Goal: Task Accomplishment & Management: Use online tool/utility

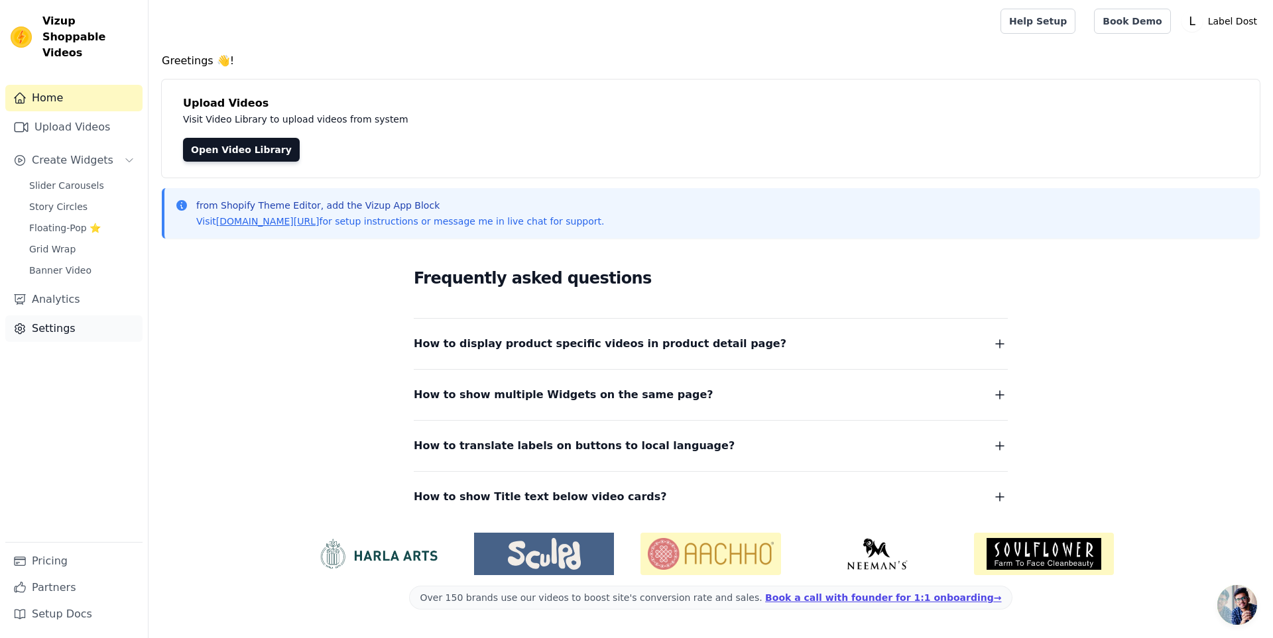
click at [79, 316] on link "Settings" at bounding box center [73, 329] width 137 height 27
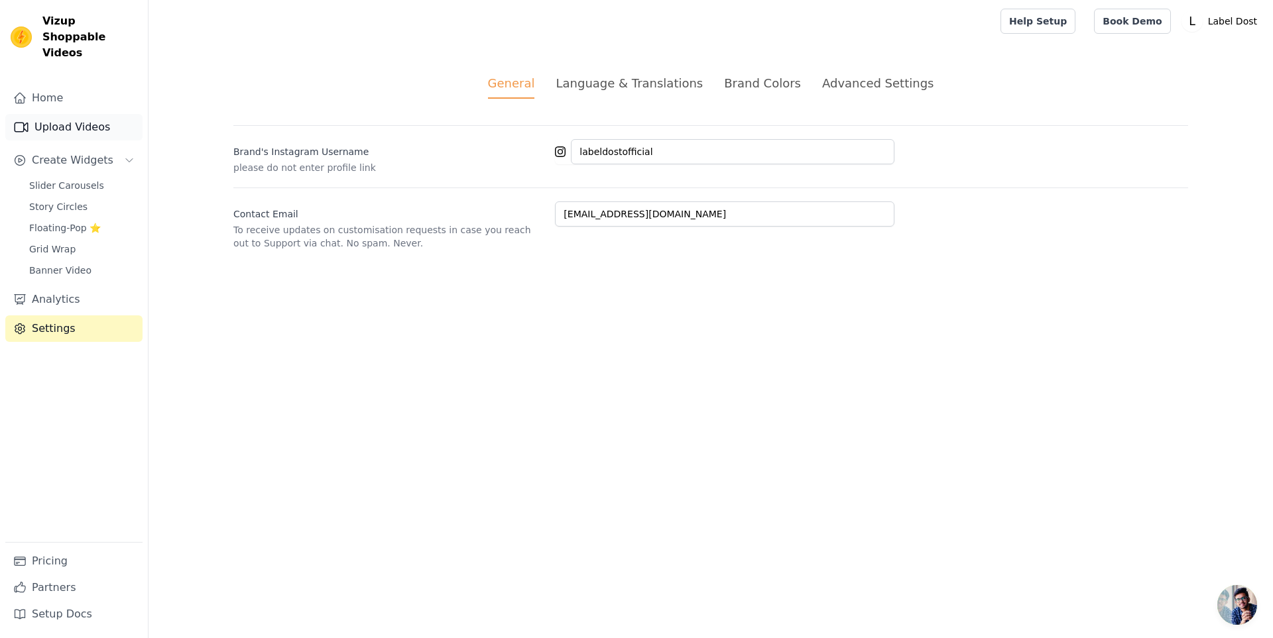
click at [67, 114] on link "Upload Videos" at bounding box center [73, 127] width 137 height 27
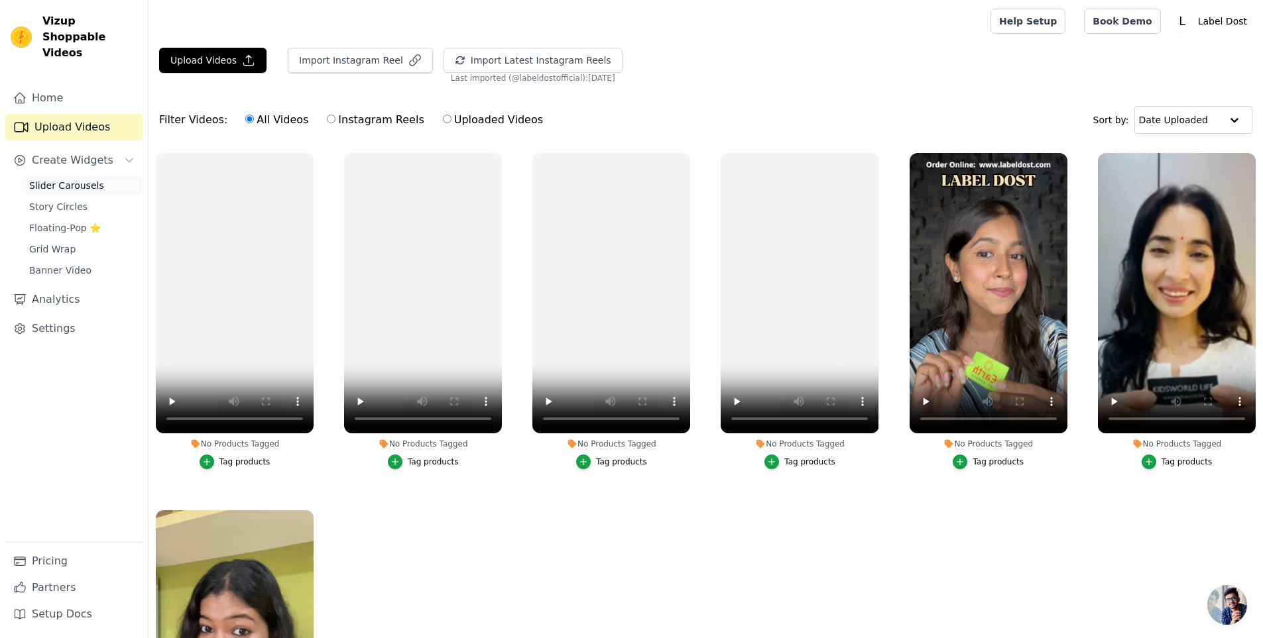
click at [63, 179] on span "Slider Carousels" at bounding box center [66, 185] width 75 height 13
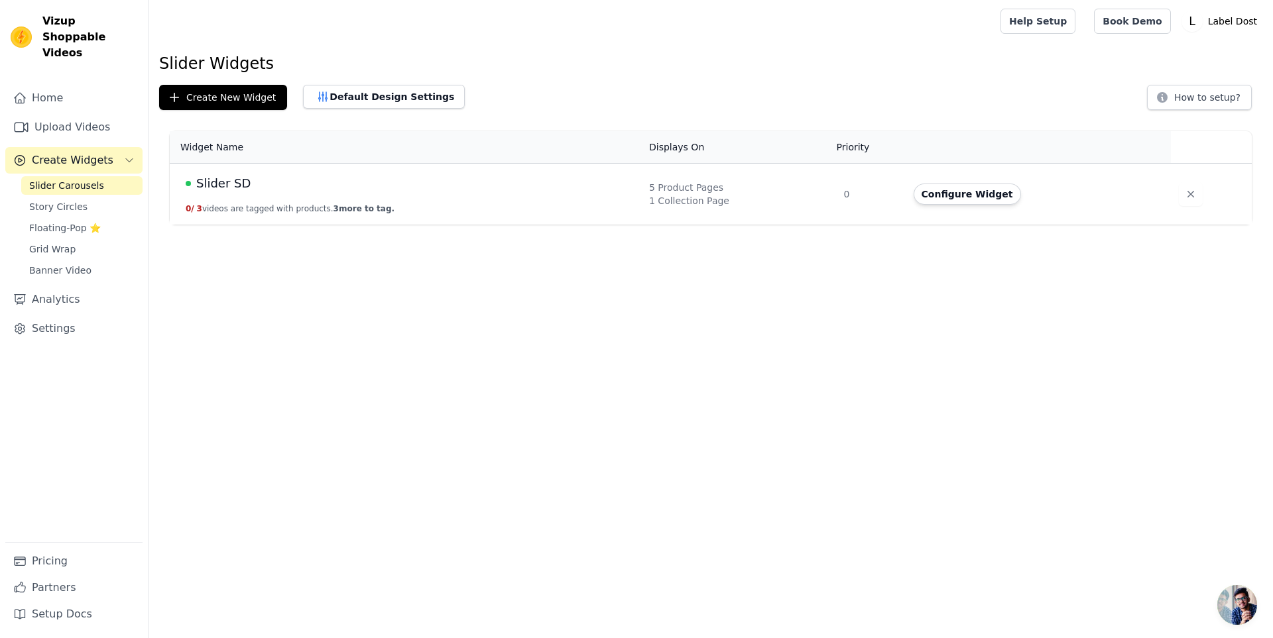
click at [590, 194] on td "Slider SD 0 / 3 videos are tagged with products. 3 more to tag." at bounding box center [405, 195] width 471 height 62
click at [929, 205] on td "Configure Widget" at bounding box center [1039, 195] width 266 height 62
click at [940, 194] on button "Configure Widget" at bounding box center [966, 194] width 107 height 21
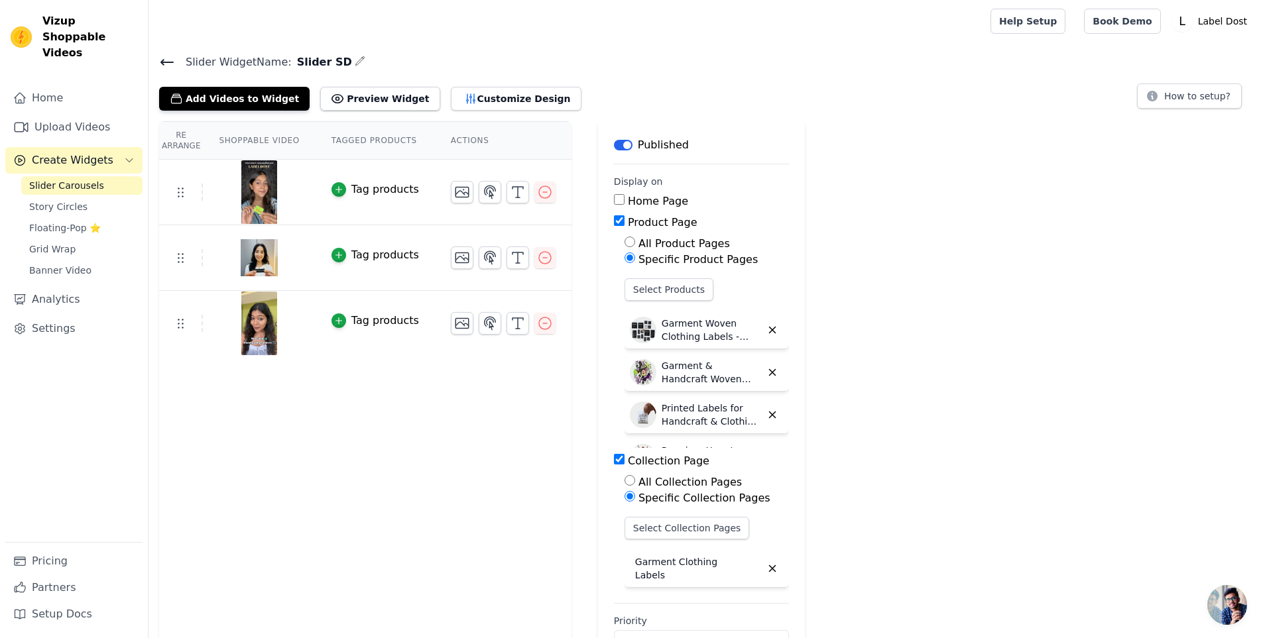
click at [658, 201] on label "Home Page" at bounding box center [658, 201] width 60 height 13
click at [624, 201] on input "Home Page" at bounding box center [619, 199] width 11 height 11
checkbox input "true"
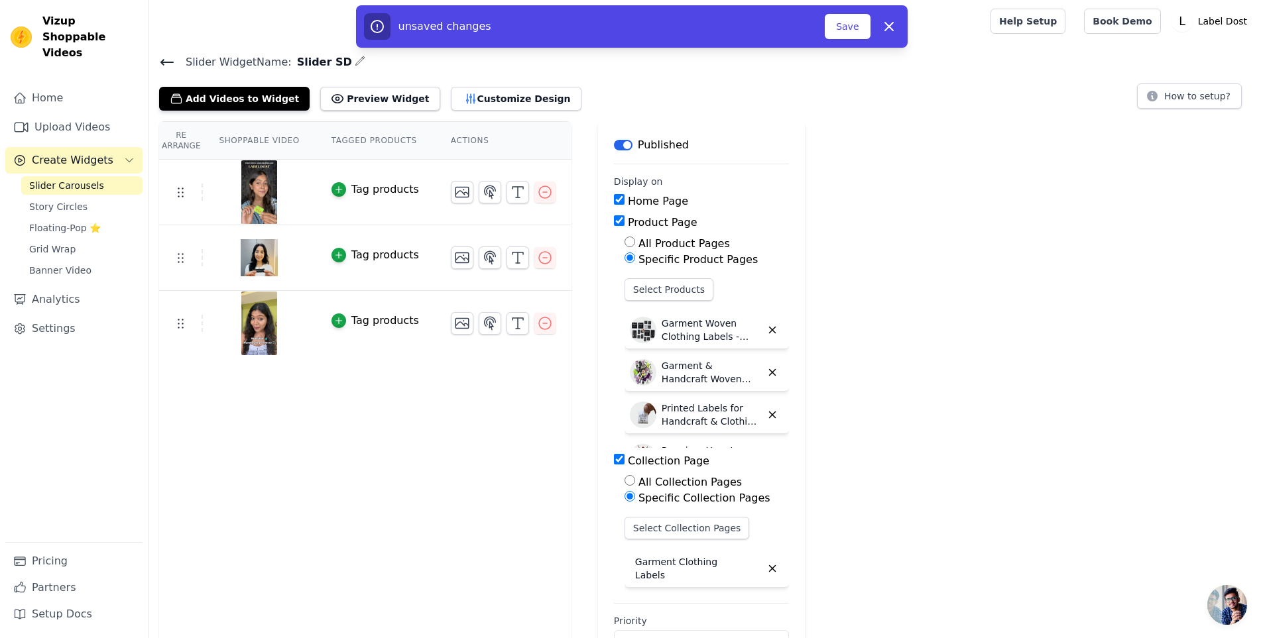
click at [653, 221] on label "Product Page" at bounding box center [663, 222] width 70 height 13
click at [624, 221] on input "Product Page" at bounding box center [619, 220] width 11 height 11
checkbox input "false"
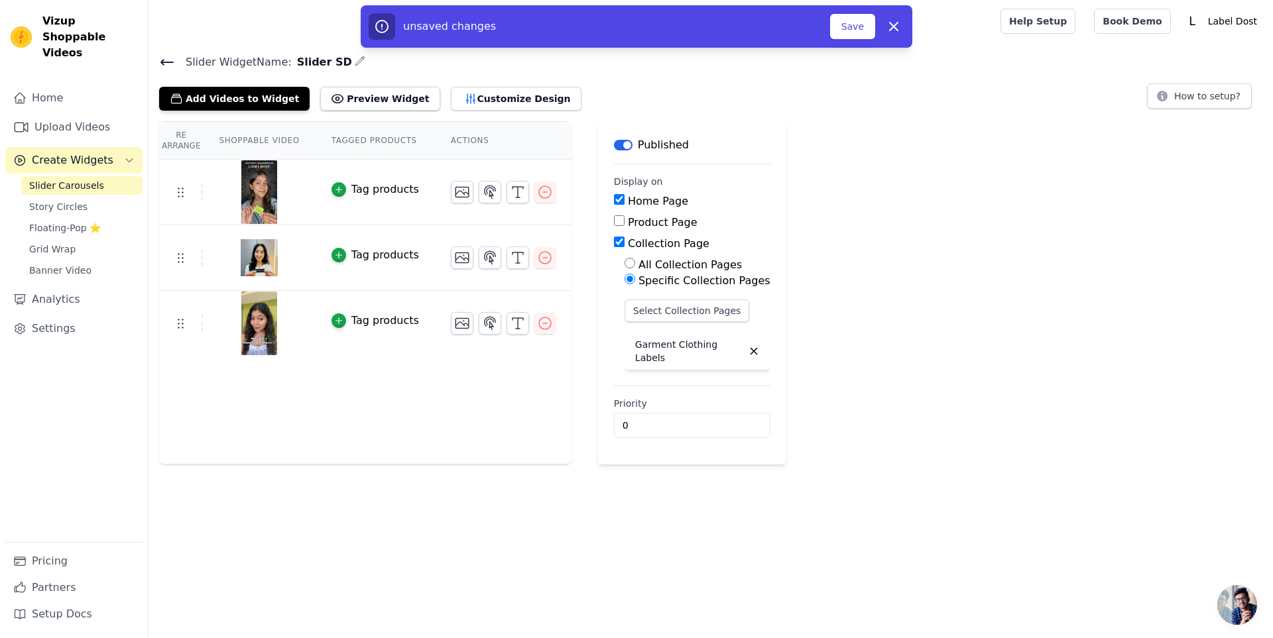
click at [671, 244] on label "Collection Page" at bounding box center [669, 243] width 82 height 13
click at [624, 244] on input "Collection Page" at bounding box center [619, 242] width 11 height 11
checkbox input "false"
click at [858, 27] on button "Save" at bounding box center [852, 26] width 45 height 25
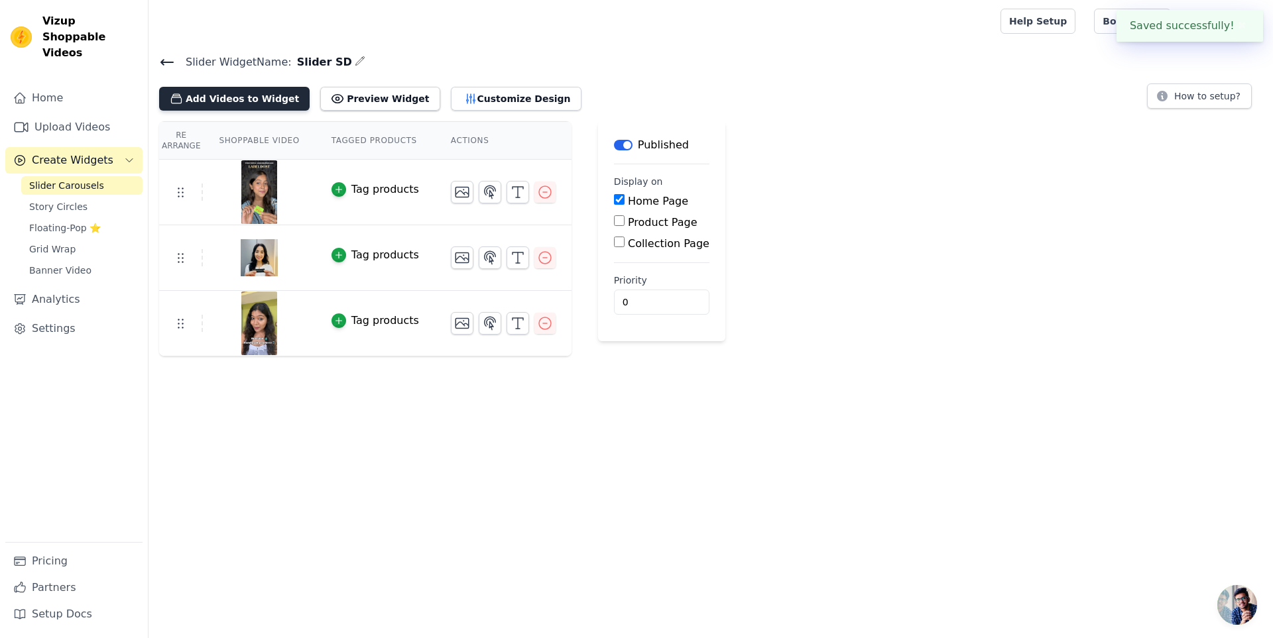
click at [222, 100] on button "Add Videos to Widget" at bounding box center [234, 99] width 150 height 24
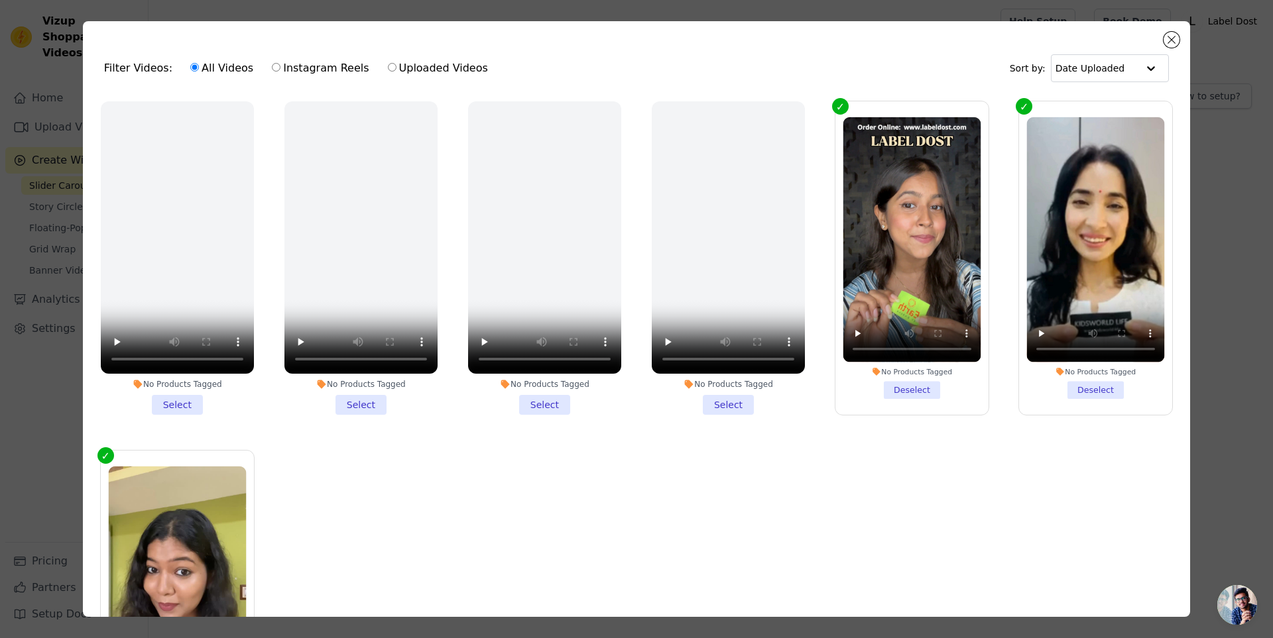
click at [319, 66] on label "Instagram Reels" at bounding box center [320, 68] width 98 height 17
click at [280, 66] on input "Instagram Reels" at bounding box center [276, 67] width 9 height 9
radio input "true"
click at [245, 68] on div "All Videos Instagram Reels Uploaded Videos" at bounding box center [339, 68] width 312 height 30
click at [223, 69] on label "All Videos" at bounding box center [222, 68] width 64 height 17
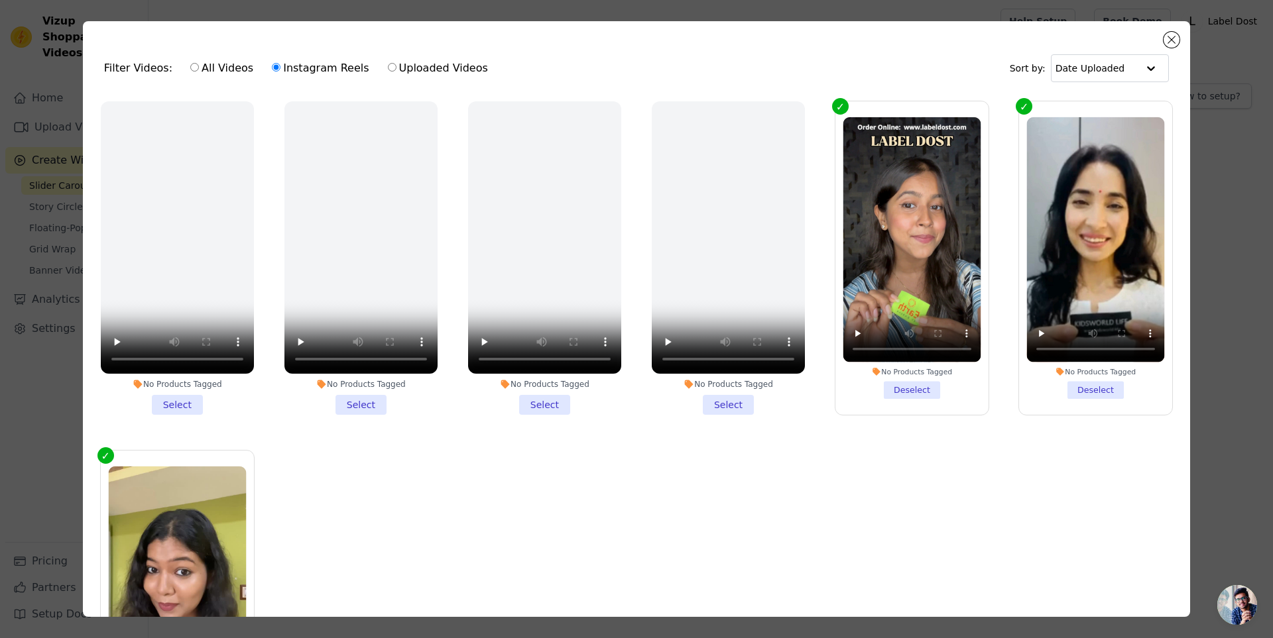
click at [199, 69] on input "All Videos" at bounding box center [194, 67] width 9 height 9
radio input "true"
click at [1168, 40] on button "Close modal" at bounding box center [1171, 40] width 16 height 16
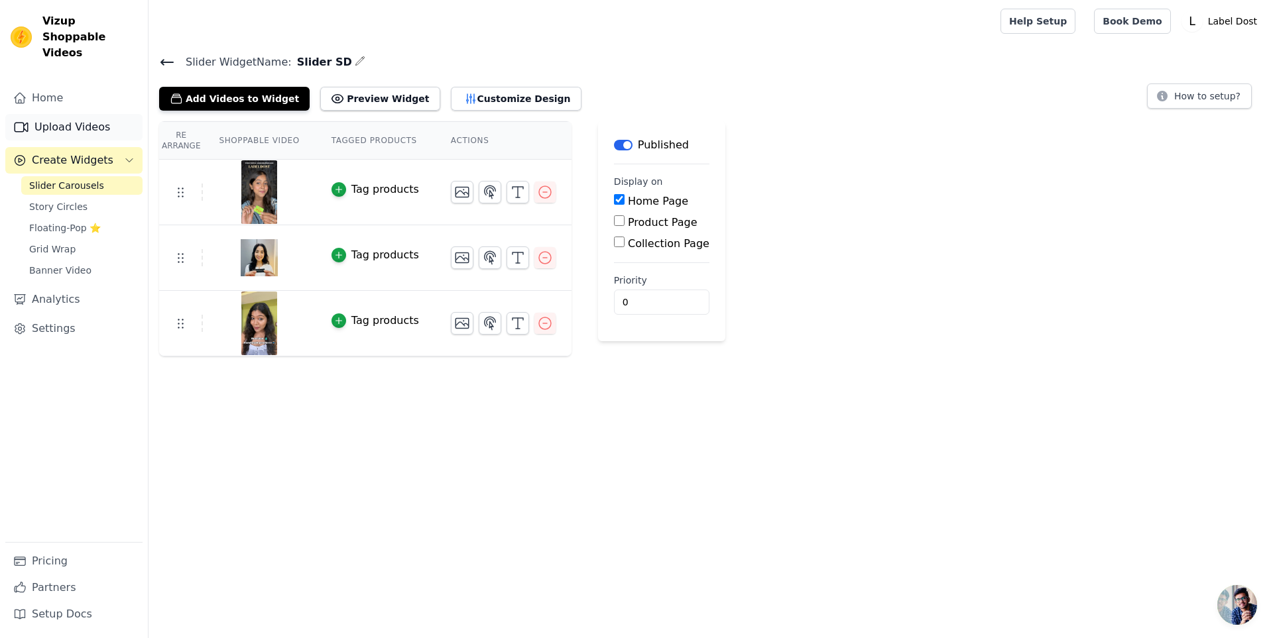
click at [74, 114] on link "Upload Videos" at bounding box center [73, 127] width 137 height 27
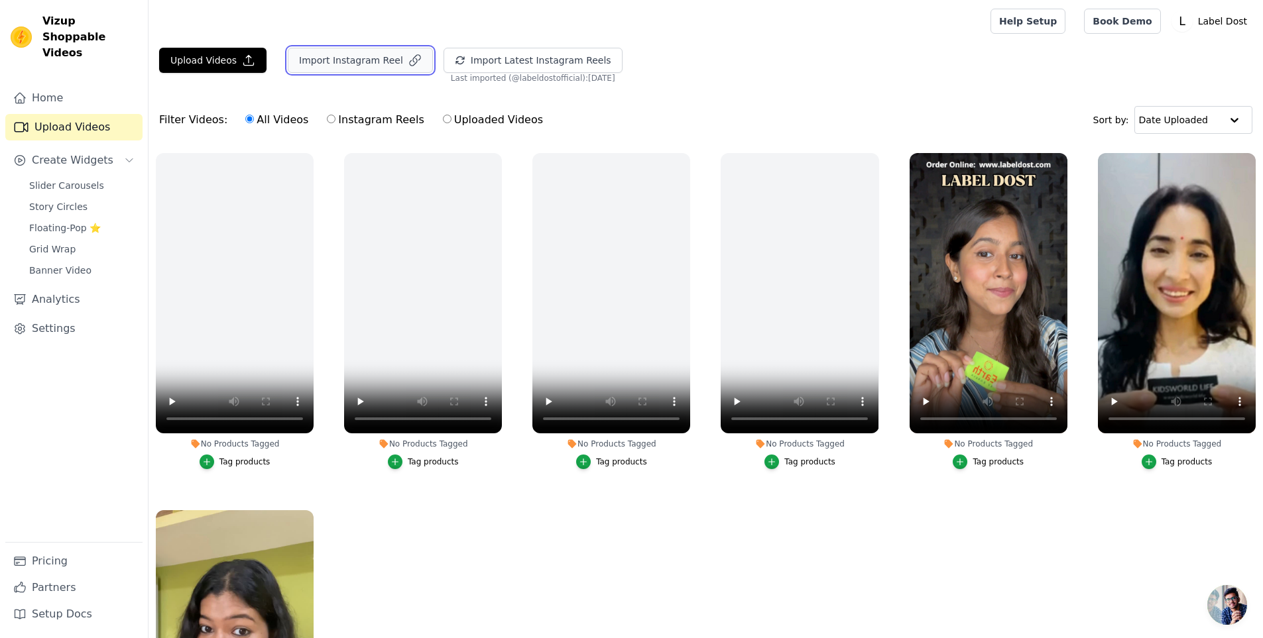
click at [343, 65] on button "Import Instagram Reel" at bounding box center [360, 60] width 145 height 25
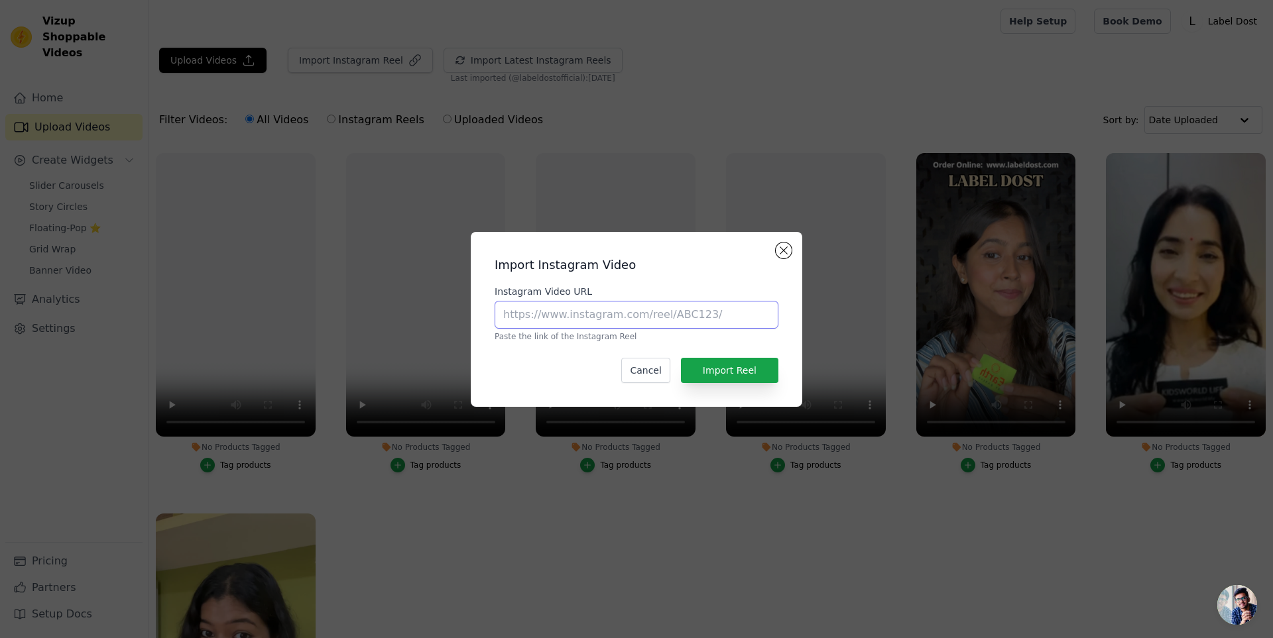
click at [697, 308] on input "Instagram Video URL" at bounding box center [637, 315] width 284 height 28
paste input "[URL][DOMAIN_NAME]"
type input "[URL][DOMAIN_NAME]"
click at [755, 373] on button "Import Reel" at bounding box center [729, 370] width 97 height 25
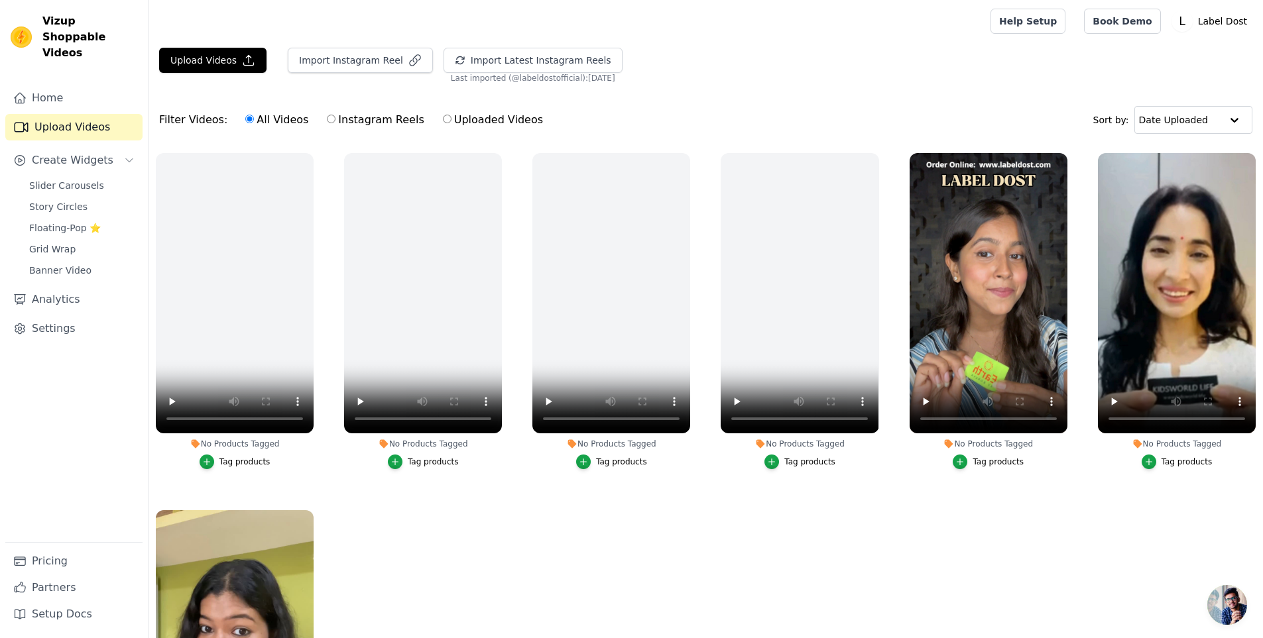
click at [80, 201] on div "Slider Carousels Story Circles Floating-Pop ⭐ Grid Wrap Banner Video" at bounding box center [81, 227] width 121 height 103
click at [98, 176] on link "Slider Carousels" at bounding box center [81, 185] width 121 height 19
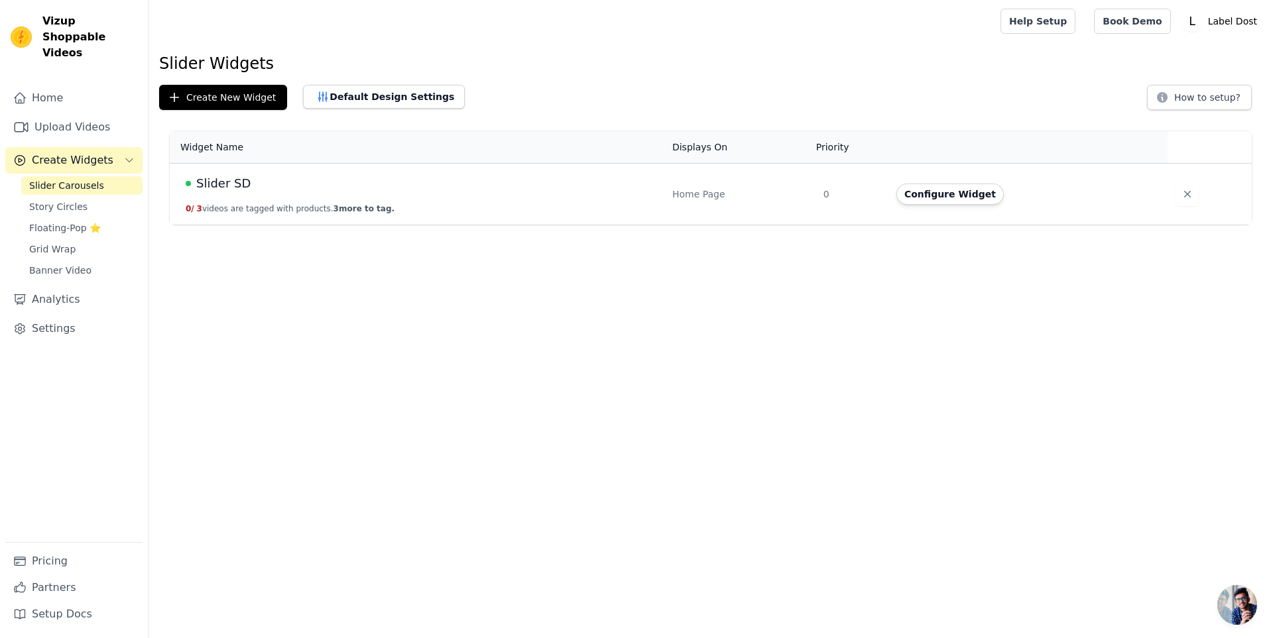
click at [306, 182] on div "Slider SD" at bounding box center [421, 183] width 471 height 19
click at [199, 181] on span "Slider SD" at bounding box center [223, 183] width 54 height 19
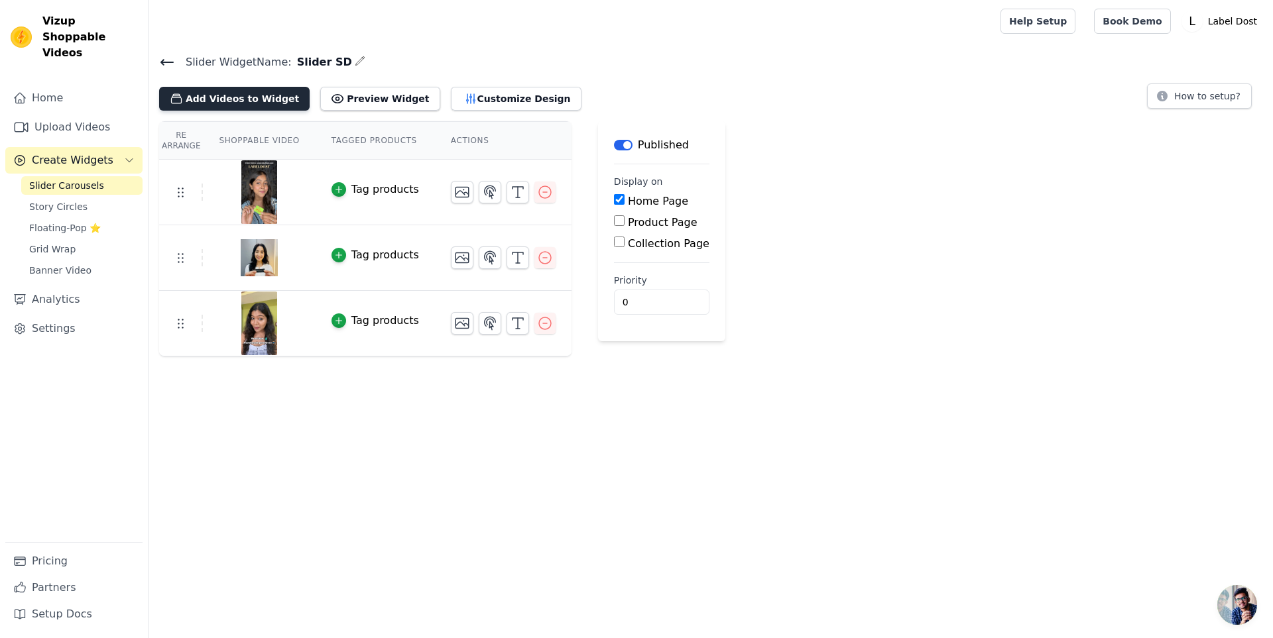
click at [264, 99] on button "Add Videos to Widget" at bounding box center [234, 99] width 150 height 24
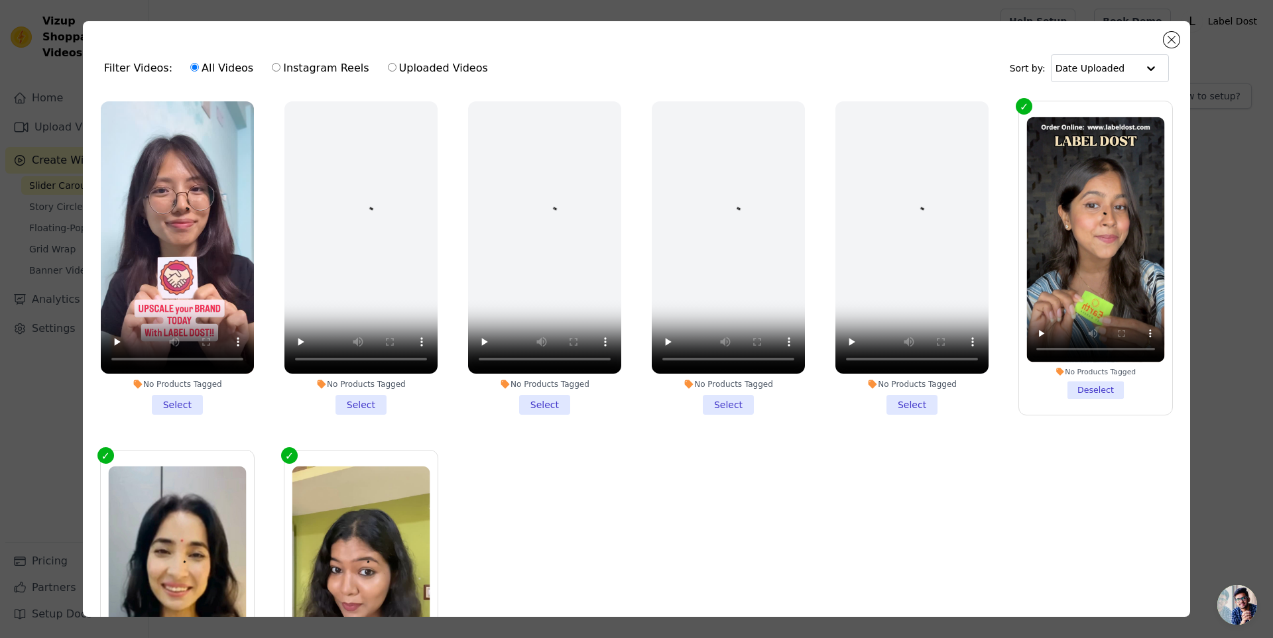
click at [178, 401] on li "No Products Tagged Select" at bounding box center [177, 258] width 153 height 314
click at [0, 0] on input "No Products Tagged Select" at bounding box center [0, 0] width 0 height 0
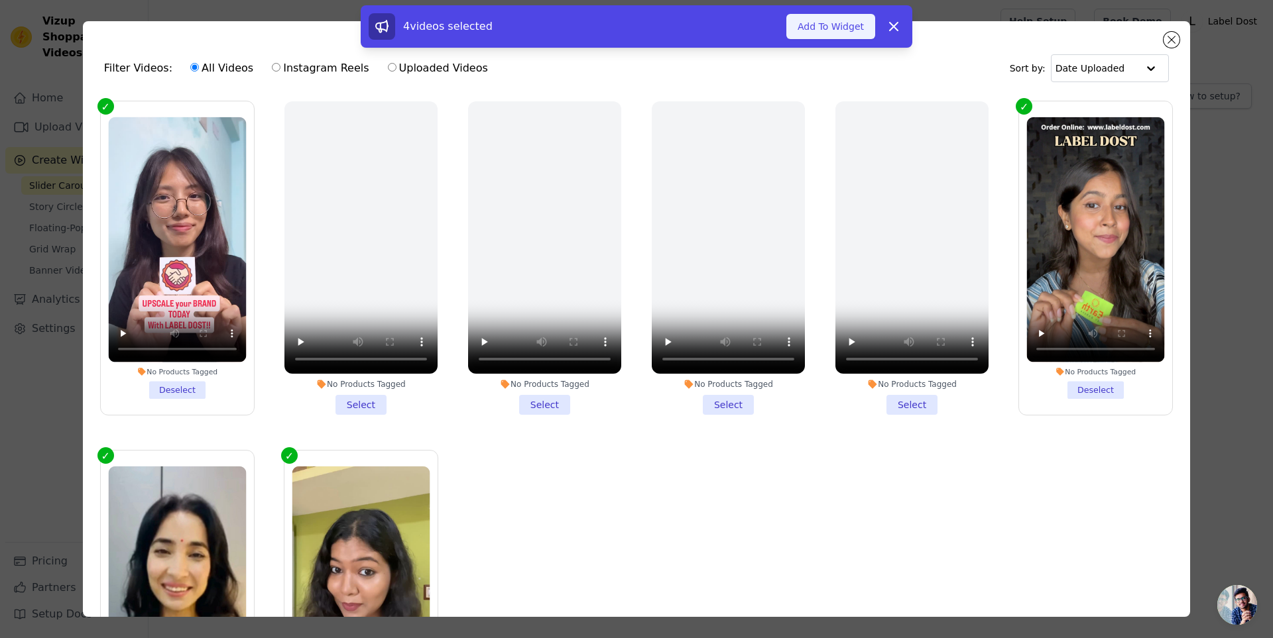
click at [827, 37] on button "Add To Widget" at bounding box center [830, 26] width 89 height 25
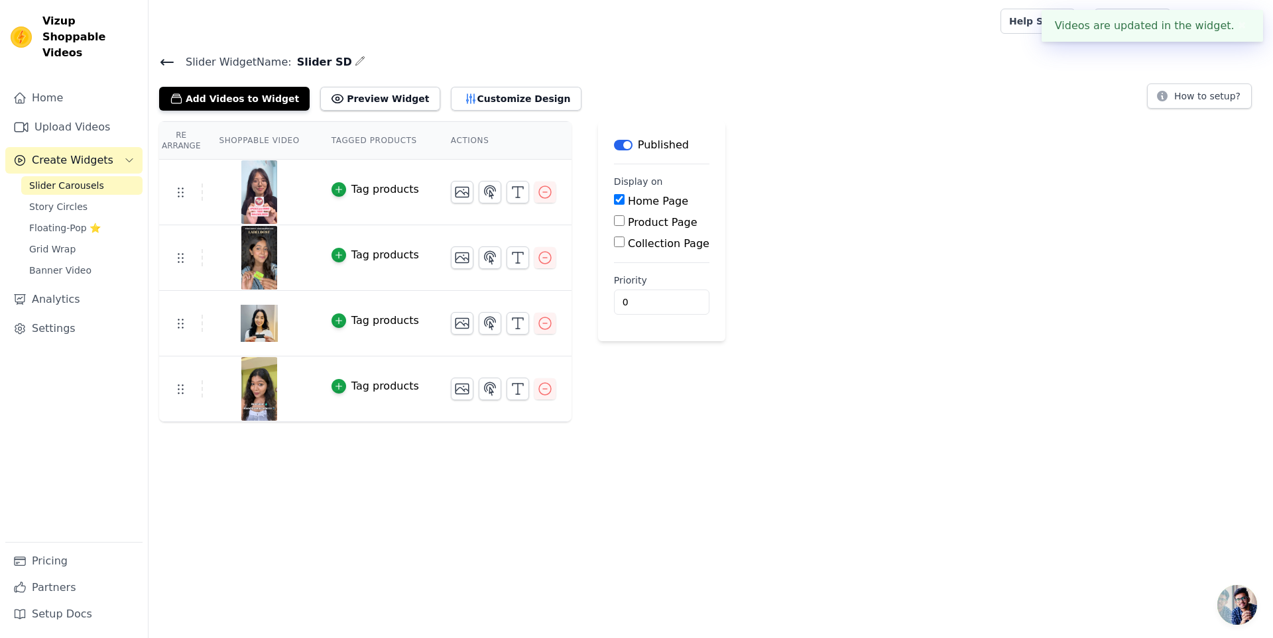
click at [1234, 31] on button "✖" at bounding box center [1241, 26] width 15 height 16
click at [352, 101] on button "Preview Widget" at bounding box center [379, 99] width 119 height 24
